Goal: Information Seeking & Learning: Learn about a topic

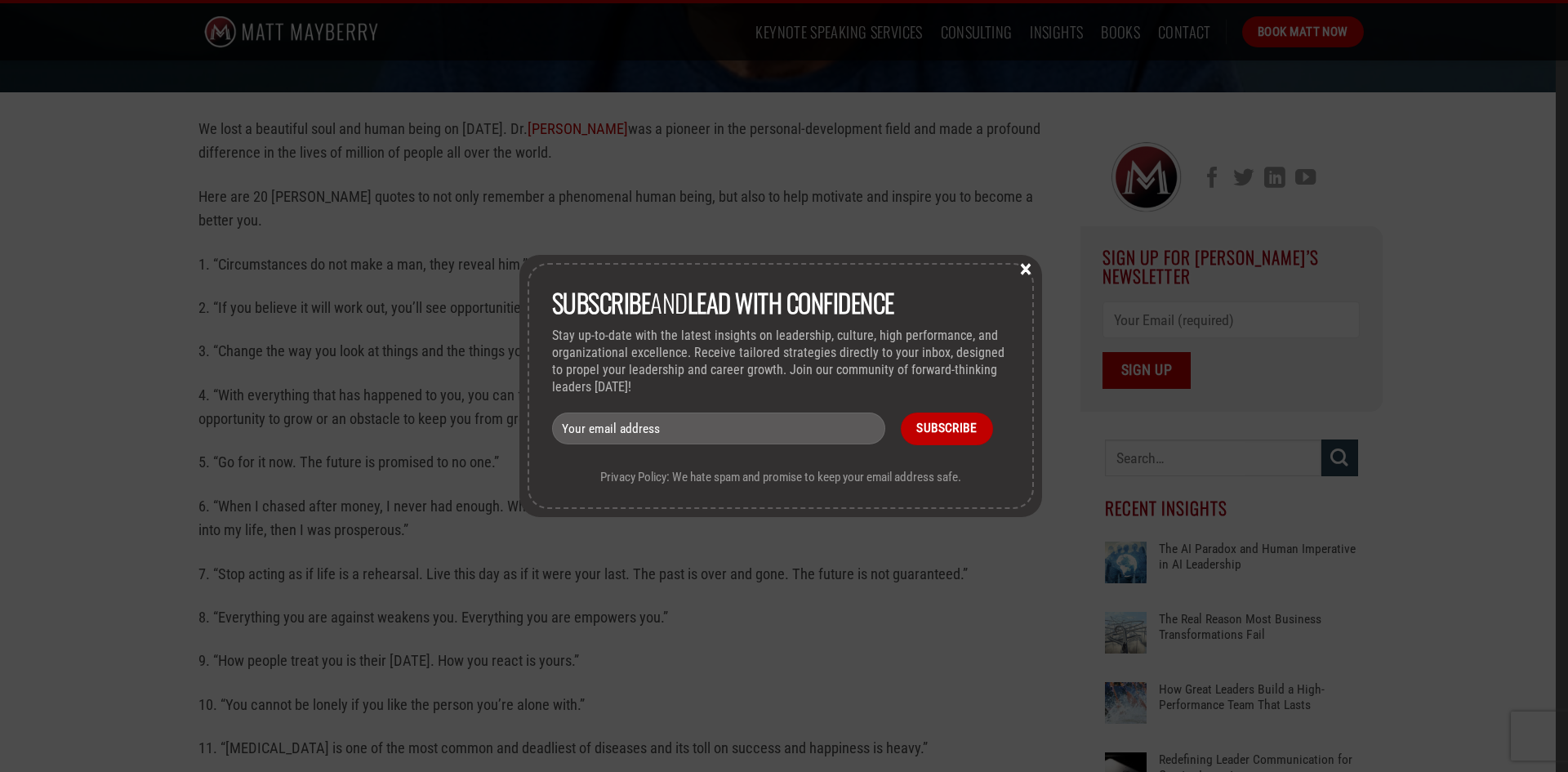
click at [1033, 266] on button "×" at bounding box center [1025, 268] width 24 height 15
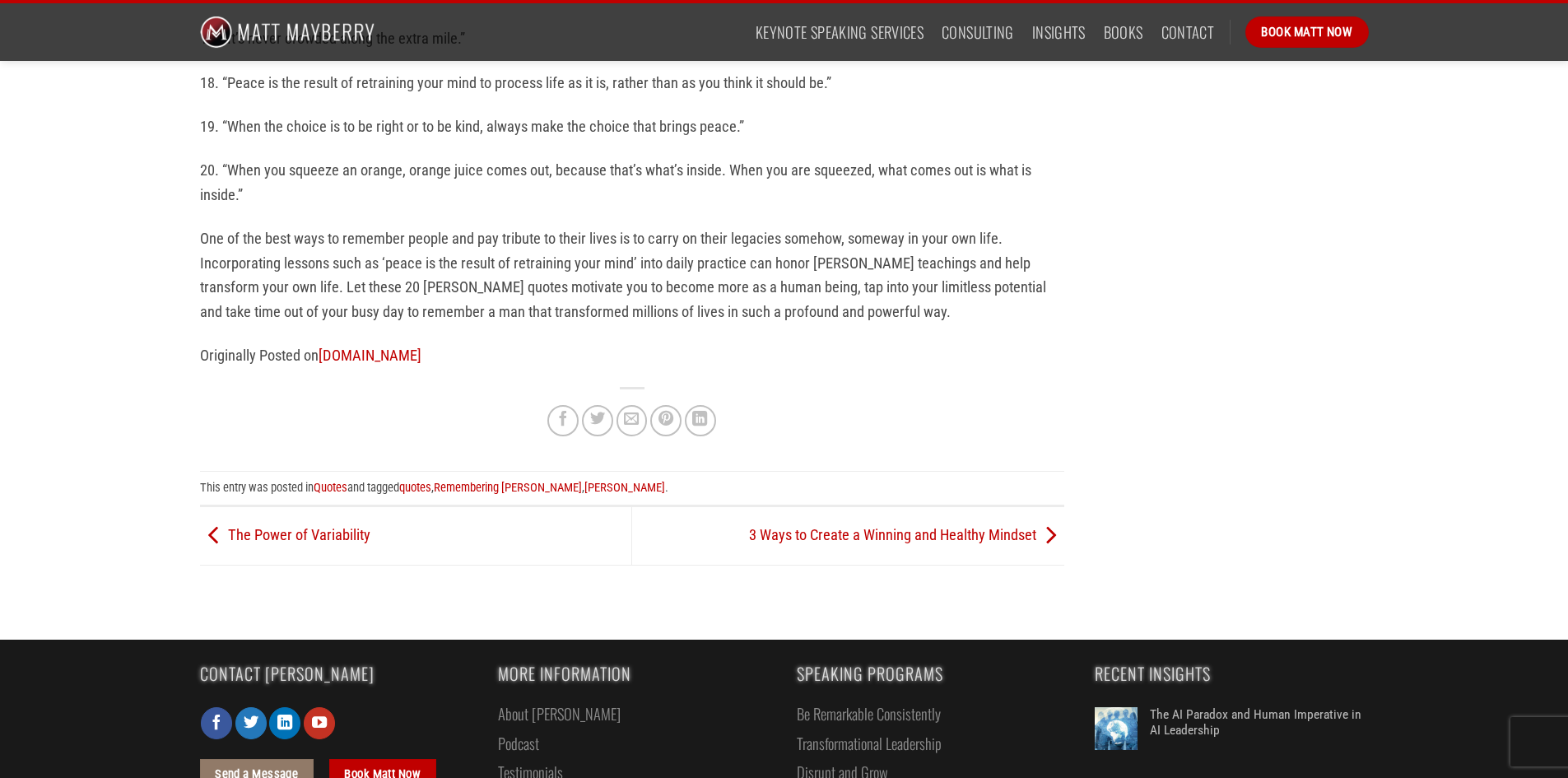
scroll to position [1401, 0]
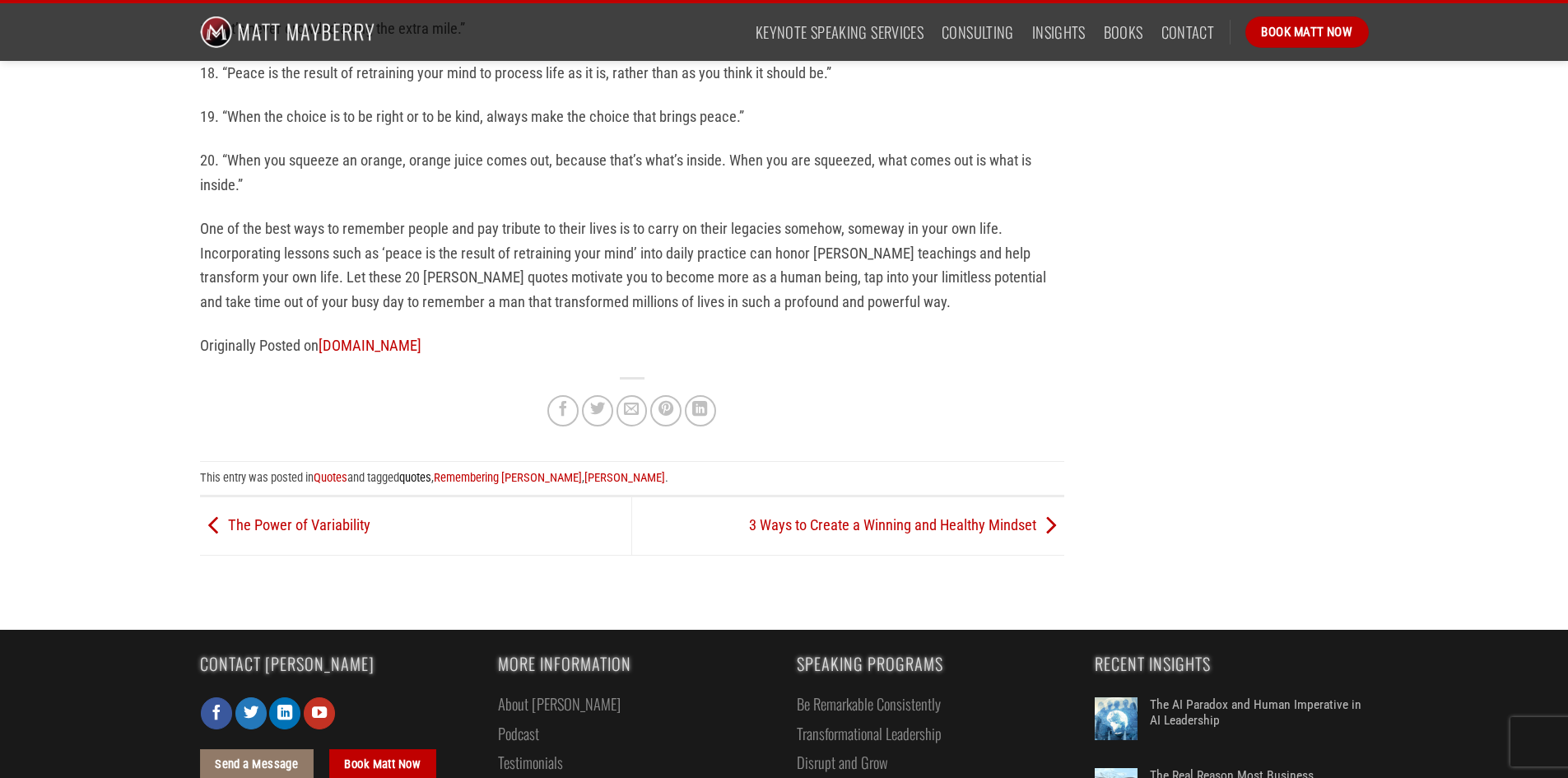
click at [423, 480] on link "quotes" at bounding box center [415, 477] width 32 height 15
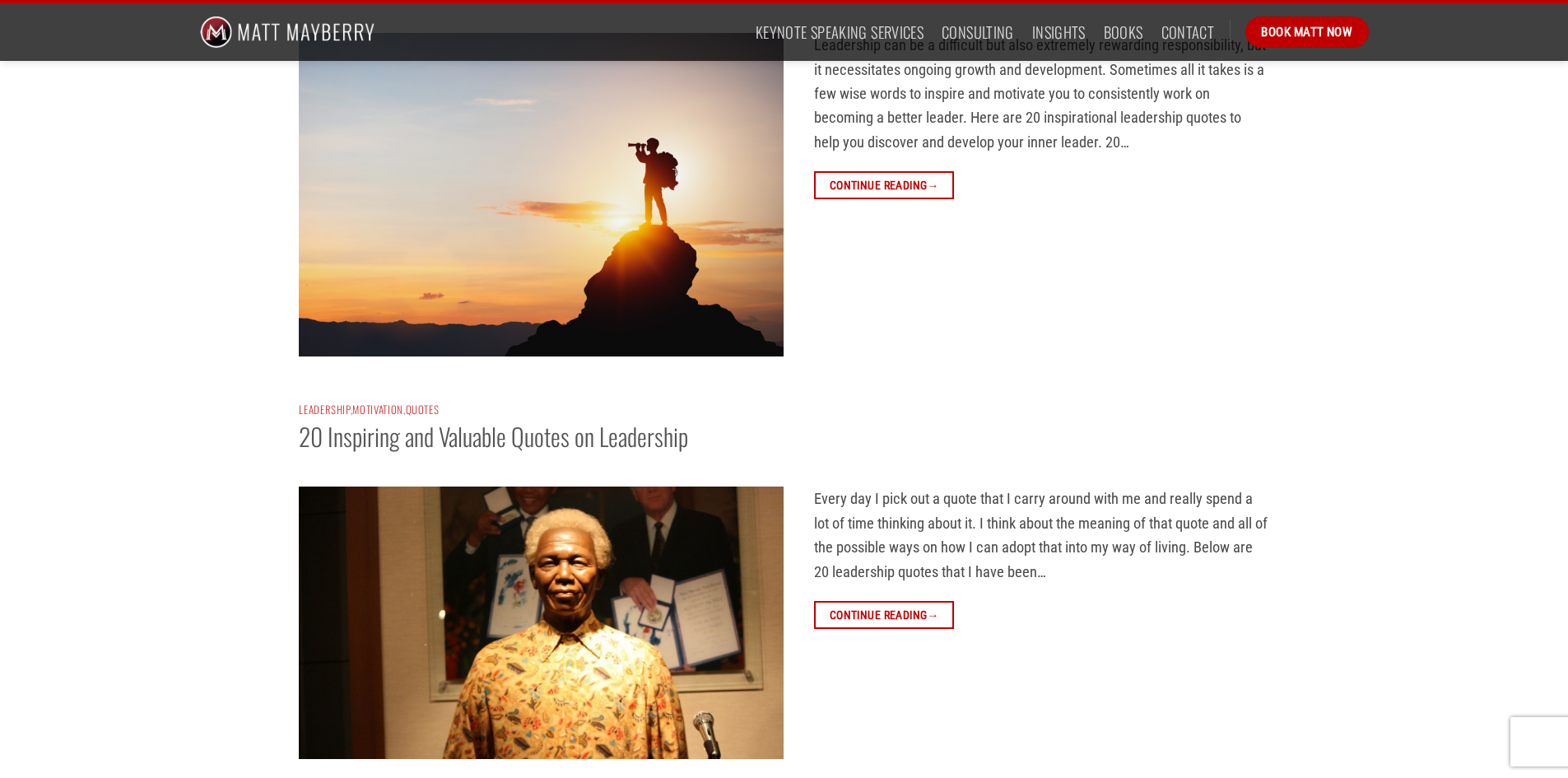
scroll to position [228, 0]
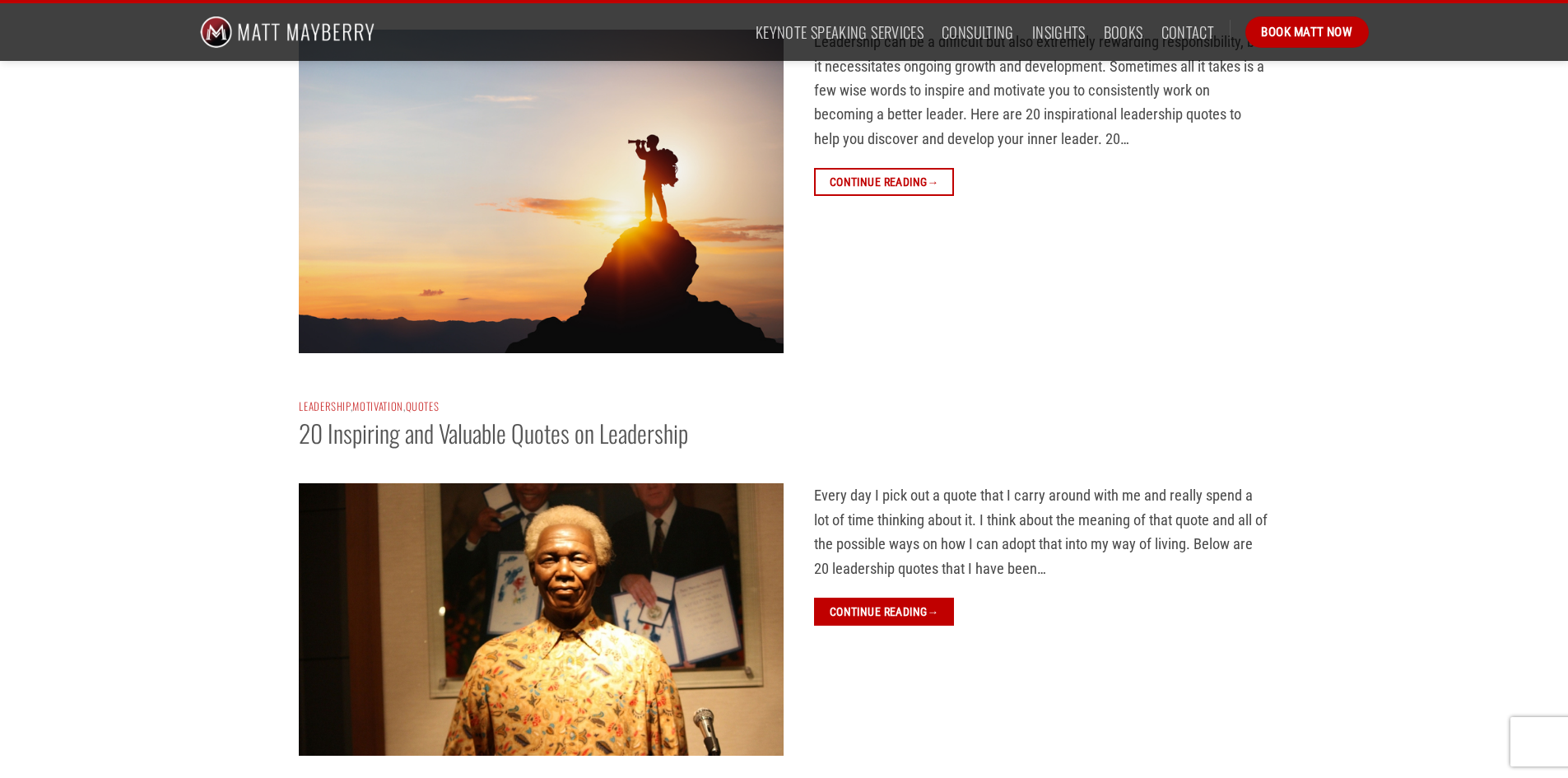
click at [888, 601] on link "Continue reading →" at bounding box center [883, 613] width 140 height 29
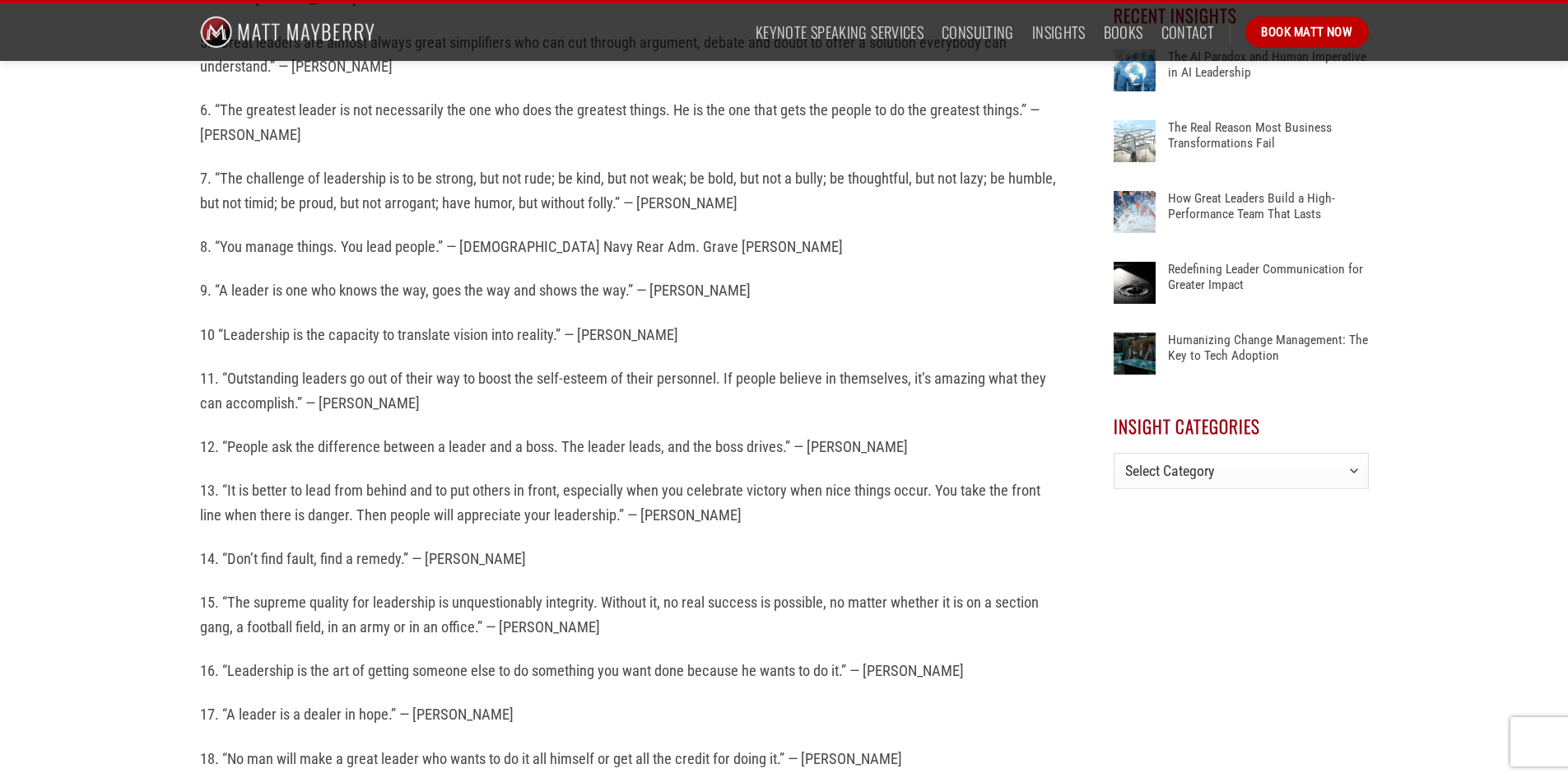
scroll to position [890, 0]
